Goal: Task Accomplishment & Management: Use online tool/utility

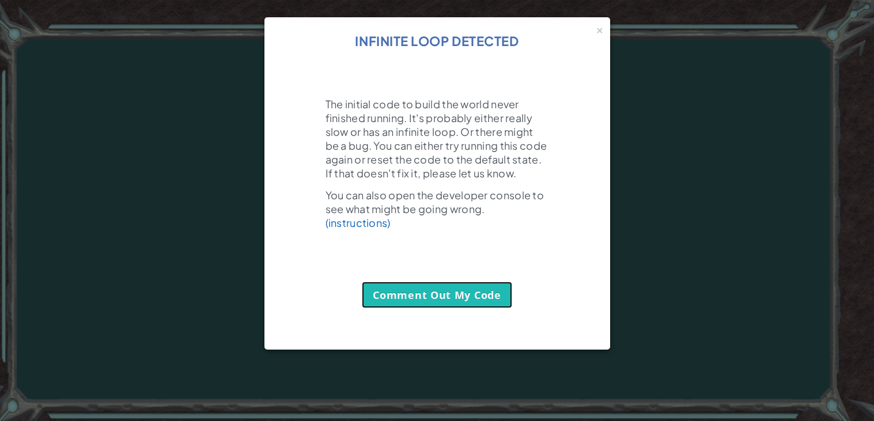
click at [469, 308] on link "Comment Out My Code" at bounding box center [437, 295] width 150 height 26
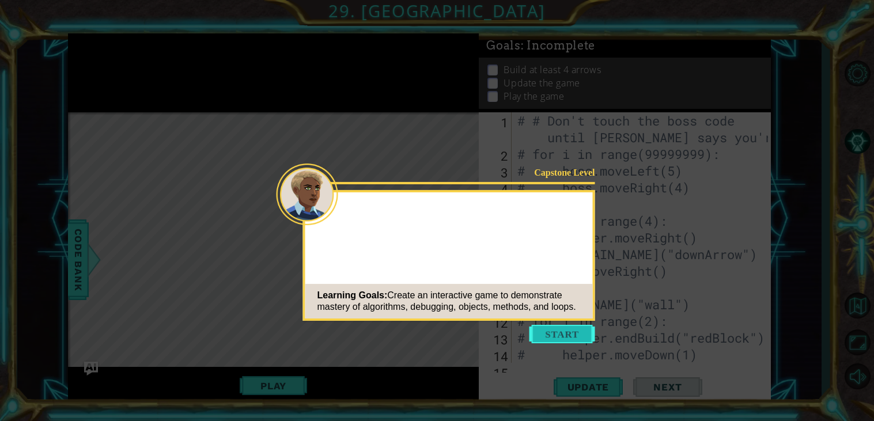
click at [558, 327] on button "Start" at bounding box center [562, 334] width 66 height 18
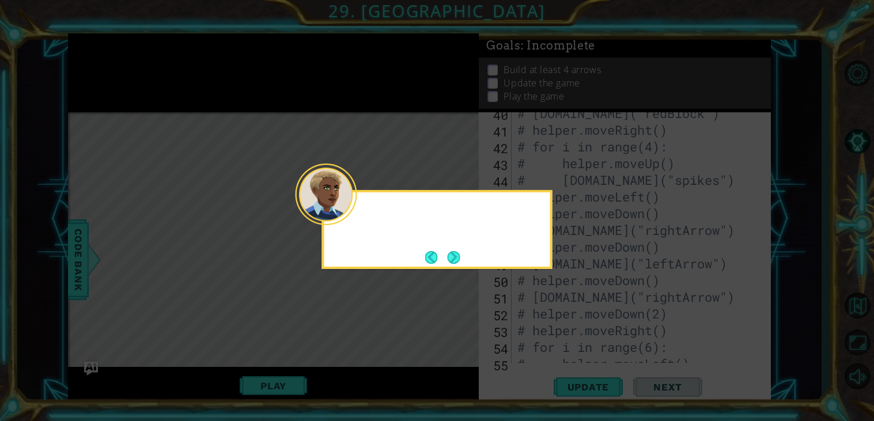
scroll to position [675, 0]
click at [358, 212] on div "Rememb" at bounding box center [437, 219] width 226 height 46
click at [358, 212] on div "Remember, the" at bounding box center [437, 219] width 226 height 46
click at [358, 212] on div "Remember, the Acodu" at bounding box center [437, 219] width 226 height 46
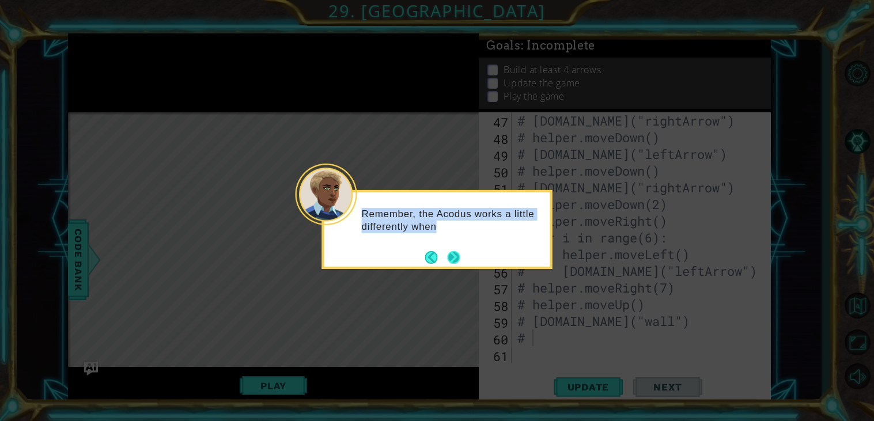
click at [456, 257] on button "Next" at bounding box center [454, 257] width 13 height 13
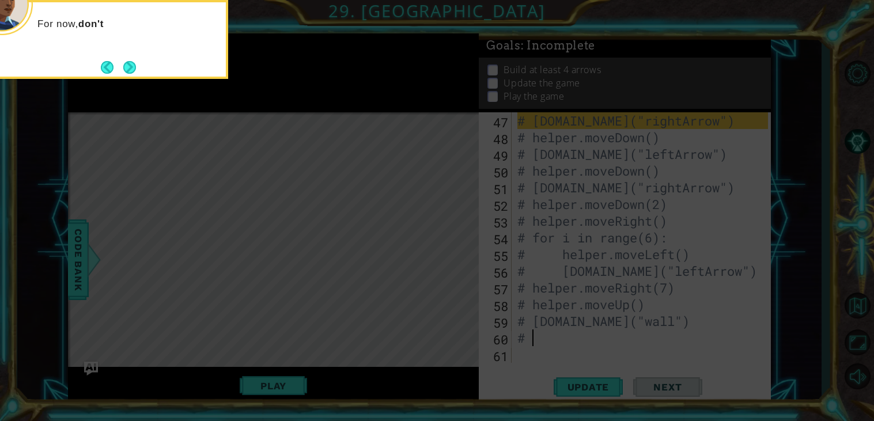
click at [451, 259] on icon at bounding box center [437, 63] width 874 height 717
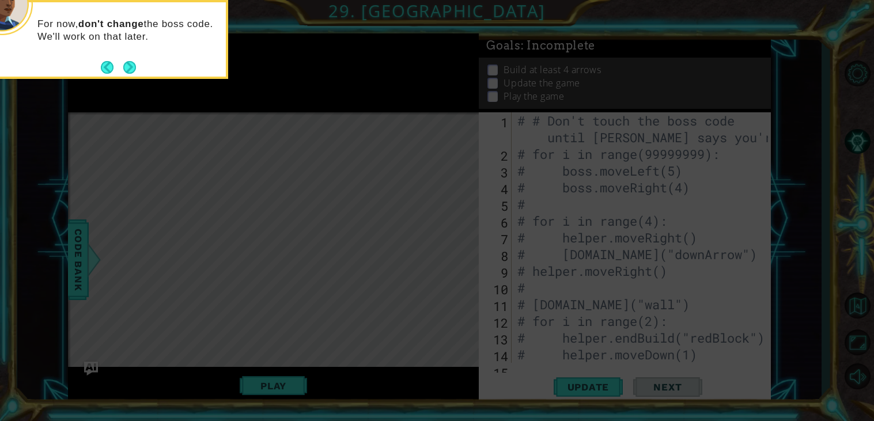
scroll to position [0, 0]
click at [456, 259] on icon at bounding box center [437, 63] width 874 height 717
click at [132, 69] on button "Next" at bounding box center [129, 67] width 13 height 13
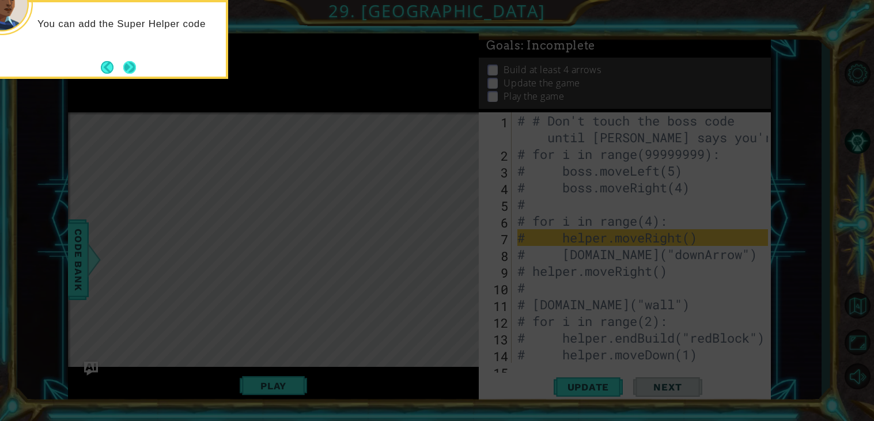
click at [124, 63] on button "Next" at bounding box center [129, 67] width 13 height 13
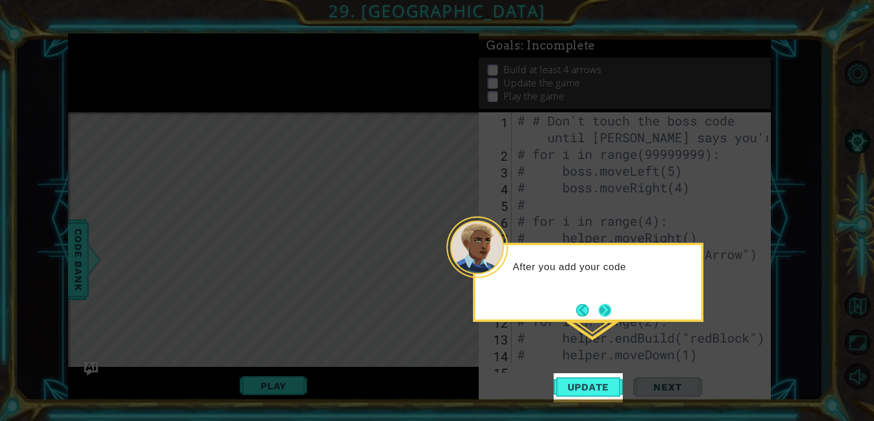
click at [610, 310] on button "Next" at bounding box center [604, 310] width 13 height 13
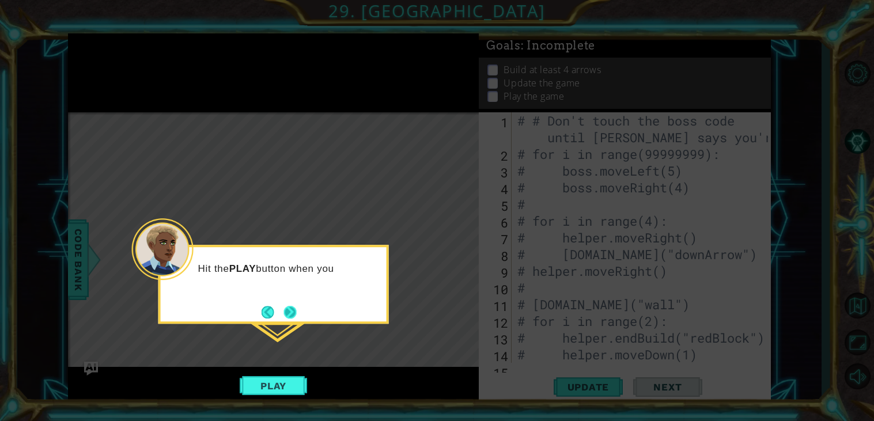
click at [285, 306] on button "Next" at bounding box center [290, 312] width 13 height 13
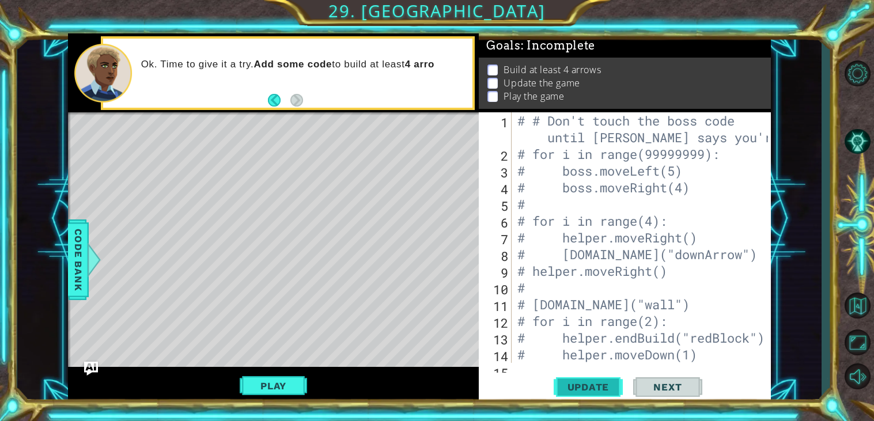
click at [578, 380] on button "Update" at bounding box center [588, 387] width 69 height 29
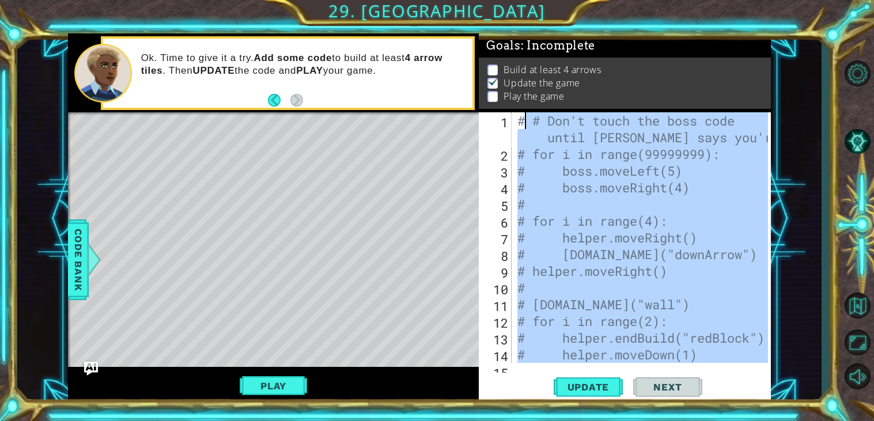
drag, startPoint x: 688, startPoint y: 329, endPoint x: 525, endPoint y: 119, distance: 266.0
click at [525, 119] on div "# # Don't touch the boss code until [PERSON_NAME] says you're ready! # for i in…" at bounding box center [644, 262] width 259 height 301
click at [525, 119] on div "# # Don't touch the boss code until [PERSON_NAME] says you're ready! # for i in…" at bounding box center [641, 237] width 253 height 251
type textarea "# # Don't touch the boss code until [PERSON_NAME] says you're ready!"
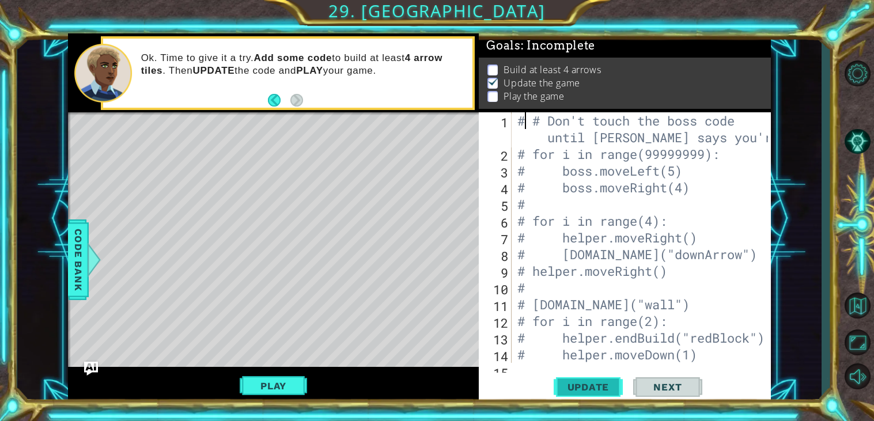
click at [578, 380] on button "Update" at bounding box center [588, 387] width 69 height 29
